Goal: Book appointment/travel/reservation

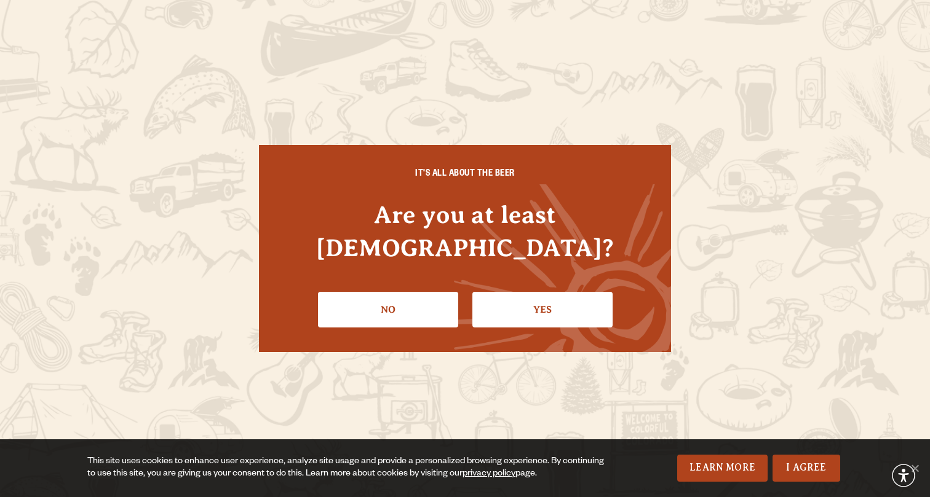
click at [562, 317] on div "IT'S ALL ABOUT THE BEER Are you at least [DEMOGRAPHIC_DATA]? No Yes" at bounding box center [465, 248] width 412 height 207
click at [559, 295] on link "Yes" at bounding box center [542, 310] width 140 height 36
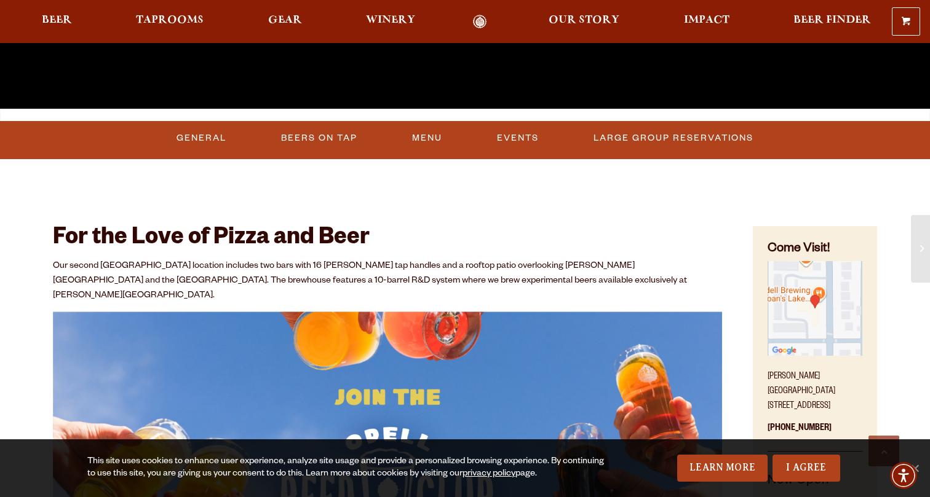
scroll to position [547, 0]
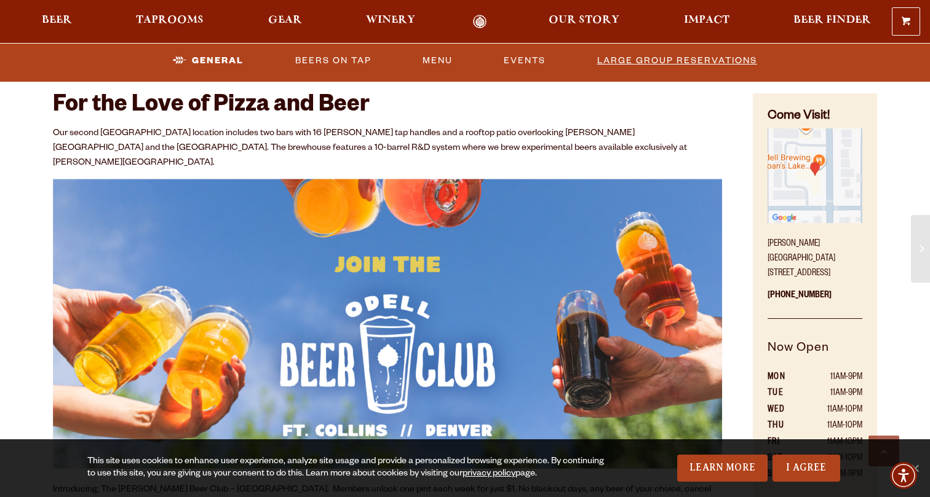
click at [618, 50] on link "Large Group Reservations" at bounding box center [677, 60] width 170 height 28
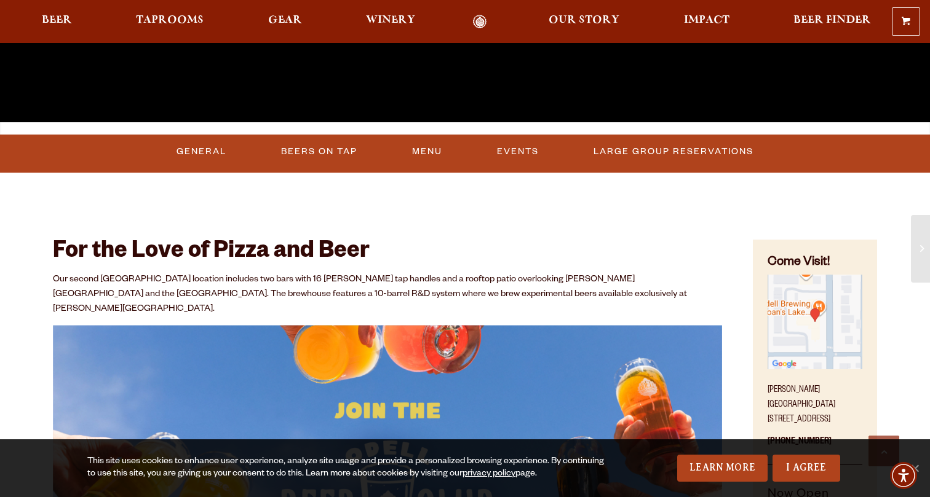
scroll to position [296, 0]
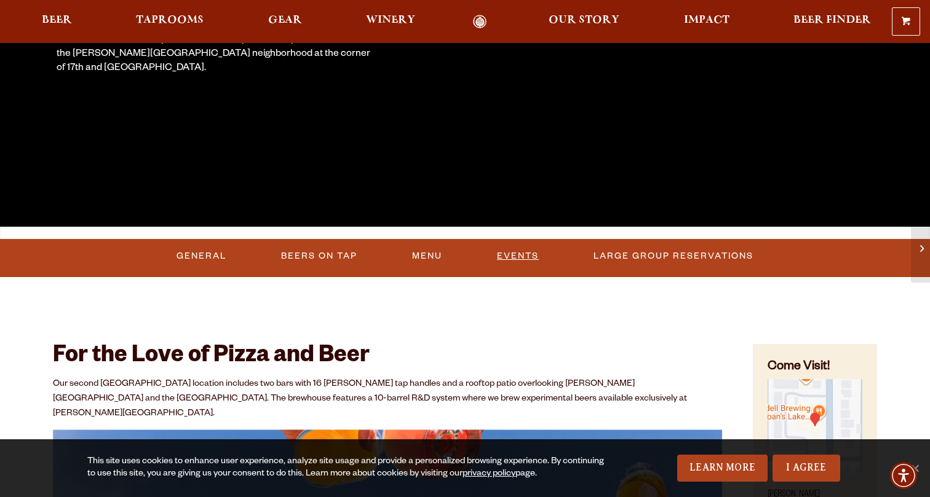
click at [509, 255] on link "Events" at bounding box center [518, 256] width 52 height 28
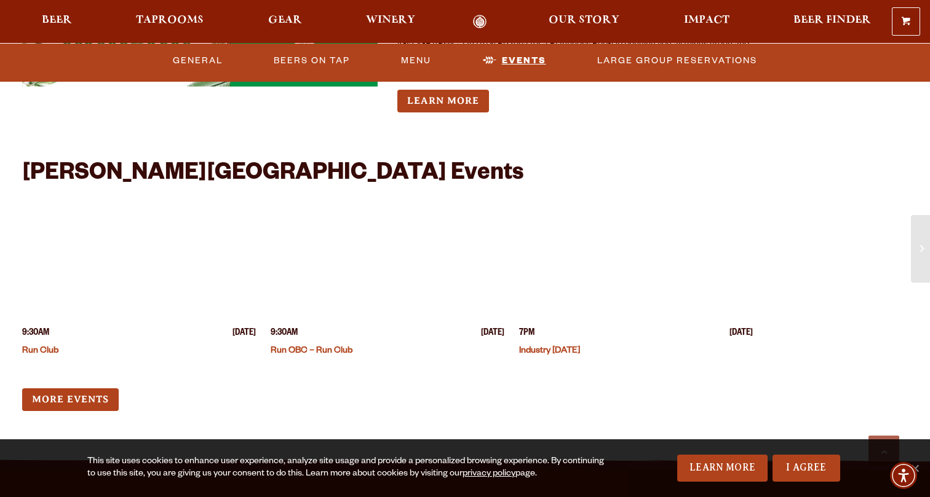
scroll to position [3214, 0]
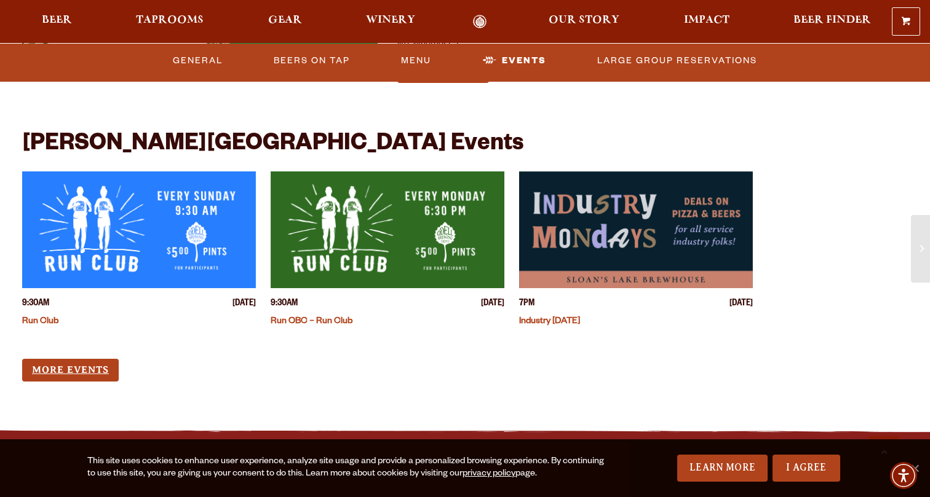
click at [56, 359] on link "More Events" at bounding box center [70, 370] width 97 height 23
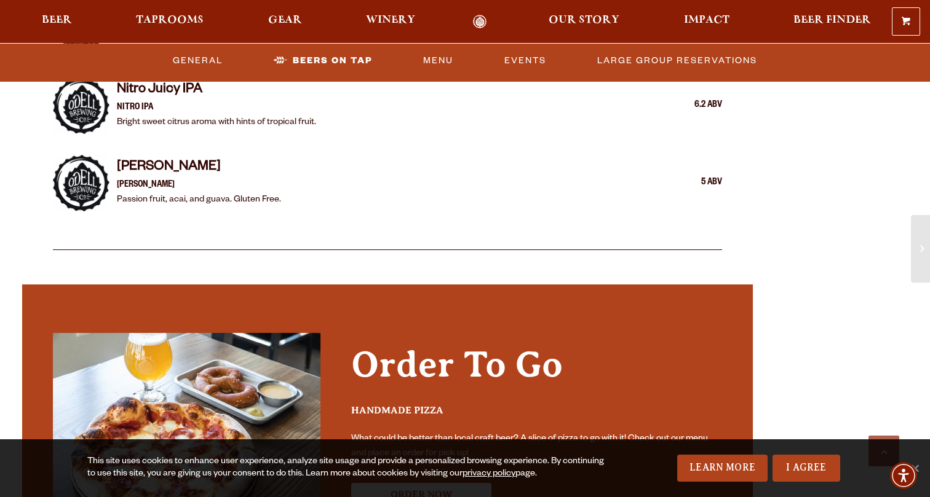
scroll to position [2343, 0]
